Goal: Book appointment/travel/reservation

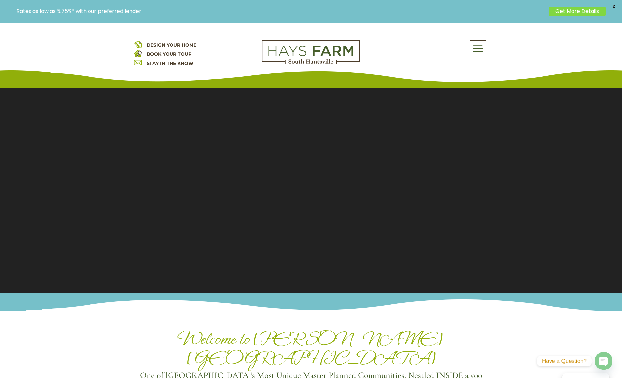
click at [165, 52] on link "BOOK YOUR TOUR" at bounding box center [169, 54] width 45 height 6
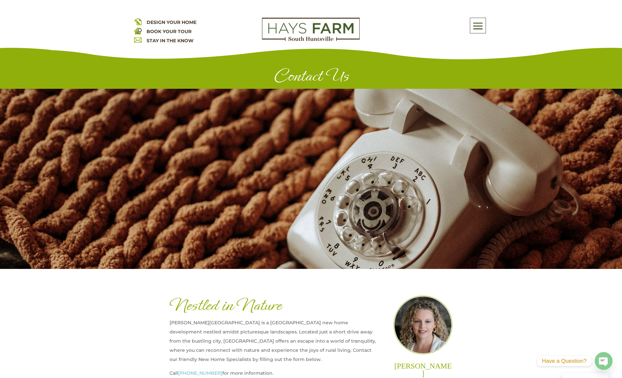
click at [163, 30] on link "BOOK YOUR TOUR" at bounding box center [169, 32] width 45 height 6
click at [176, 31] on link "BOOK YOUR TOUR" at bounding box center [169, 32] width 45 height 6
